Goal: Task Accomplishment & Management: Manage account settings

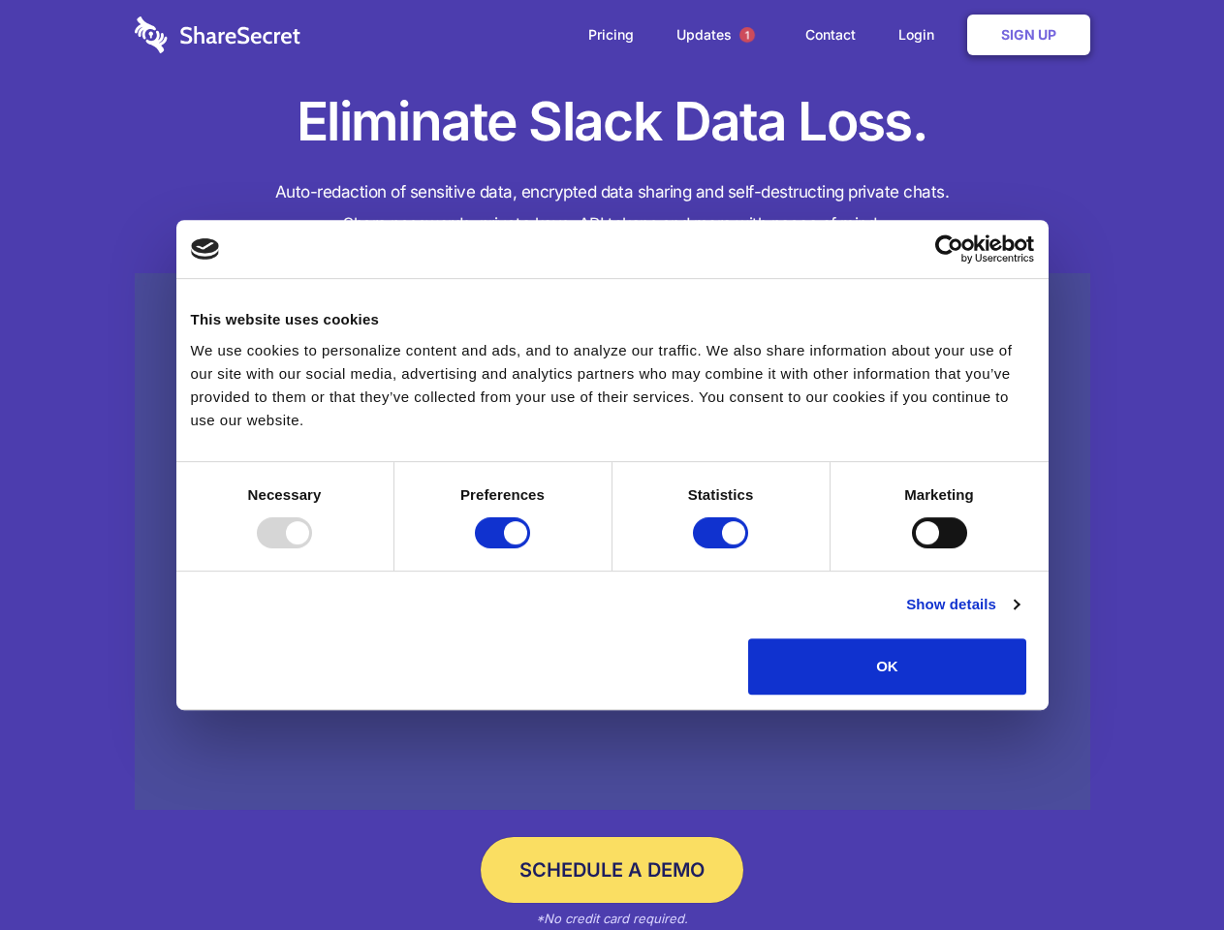
click at [312, 548] on div at bounding box center [284, 532] width 55 height 31
click at [530, 548] on input "Preferences" at bounding box center [502, 532] width 55 height 31
checkbox input "false"
click at [723, 548] on input "Statistics" at bounding box center [720, 532] width 55 height 31
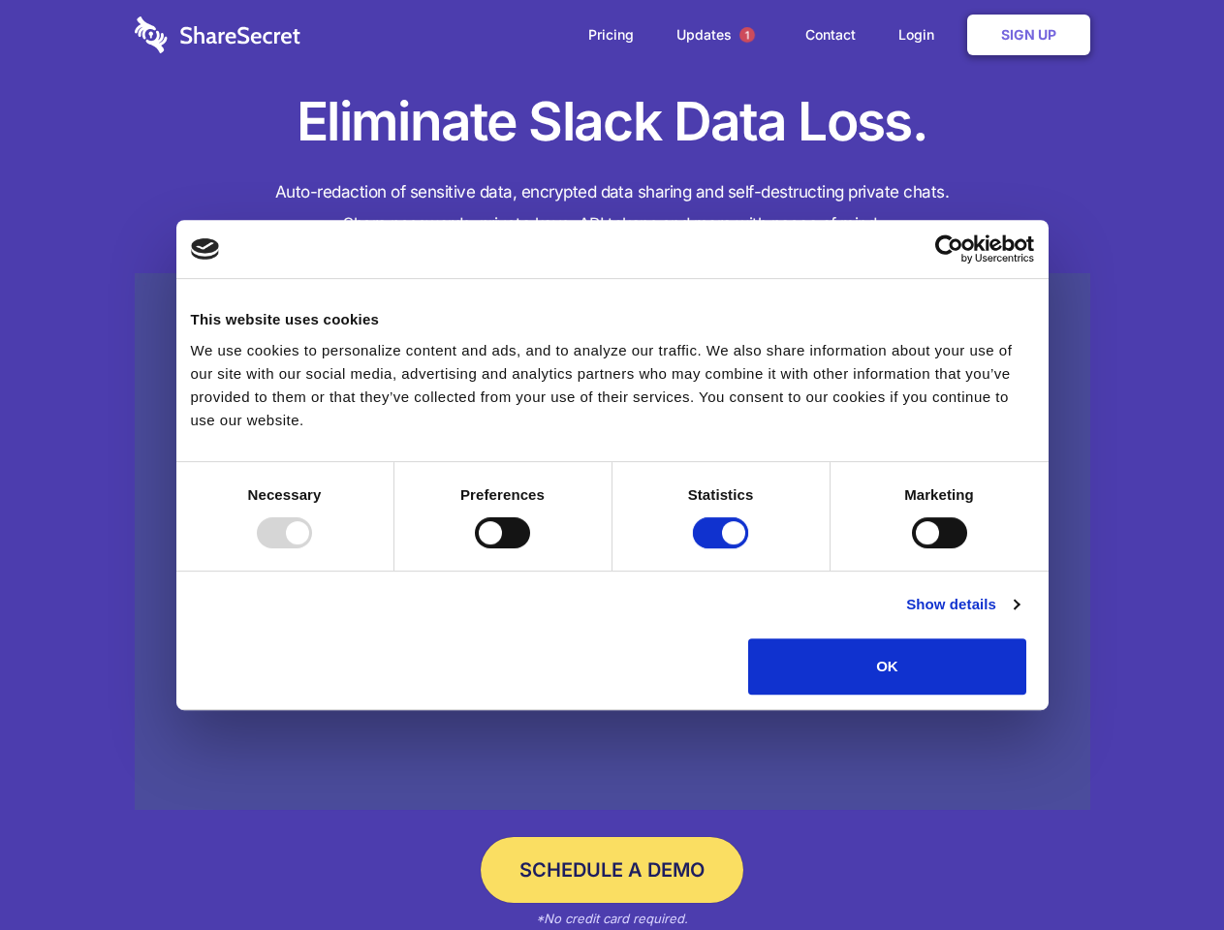
checkbox input "false"
click at [912, 548] on input "Marketing" at bounding box center [939, 532] width 55 height 31
checkbox input "true"
click at [1018, 616] on link "Show details" at bounding box center [962, 604] width 112 height 23
